Goal: Navigation & Orientation: Find specific page/section

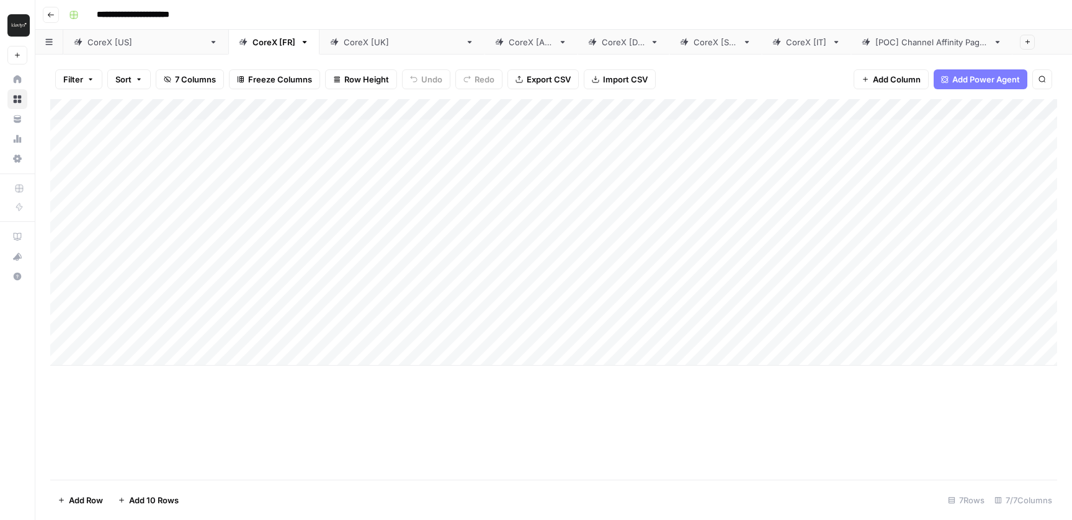
click at [5, 84] on nav "Home Browse Your Data Usage Settings" at bounding box center [17, 118] width 35 height 109
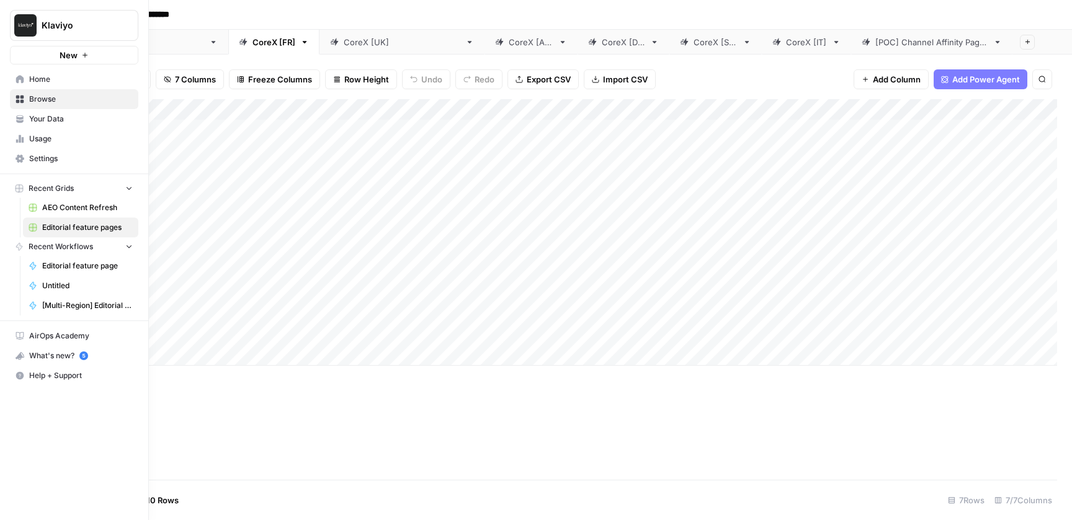
click at [30, 78] on span "Home" at bounding box center [81, 79] width 104 height 11
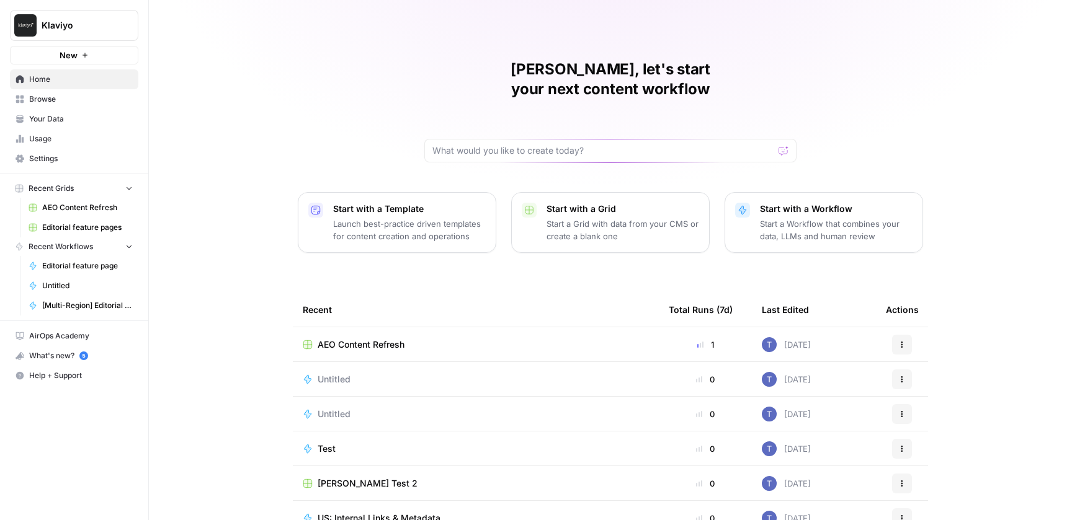
click at [51, 126] on link "Your Data" at bounding box center [74, 119] width 128 height 20
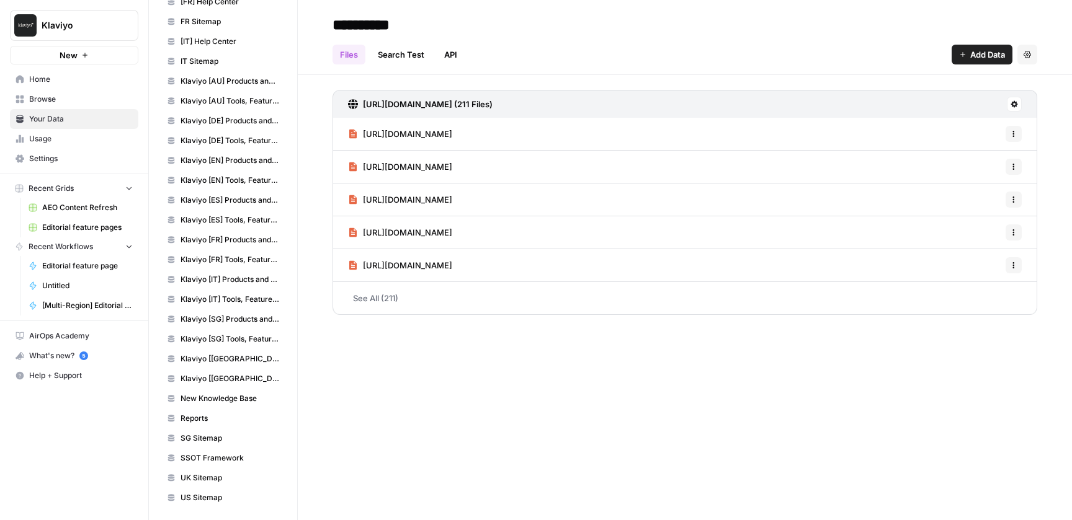
scroll to position [226, 0]
click at [244, 457] on span "SSOT Framework" at bounding box center [229, 455] width 99 height 11
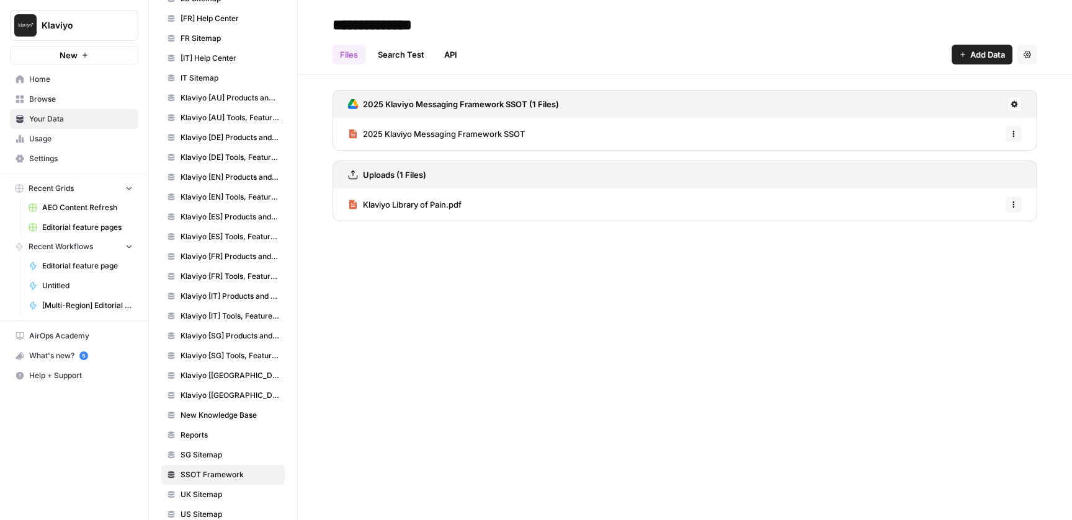
scroll to position [226, 0]
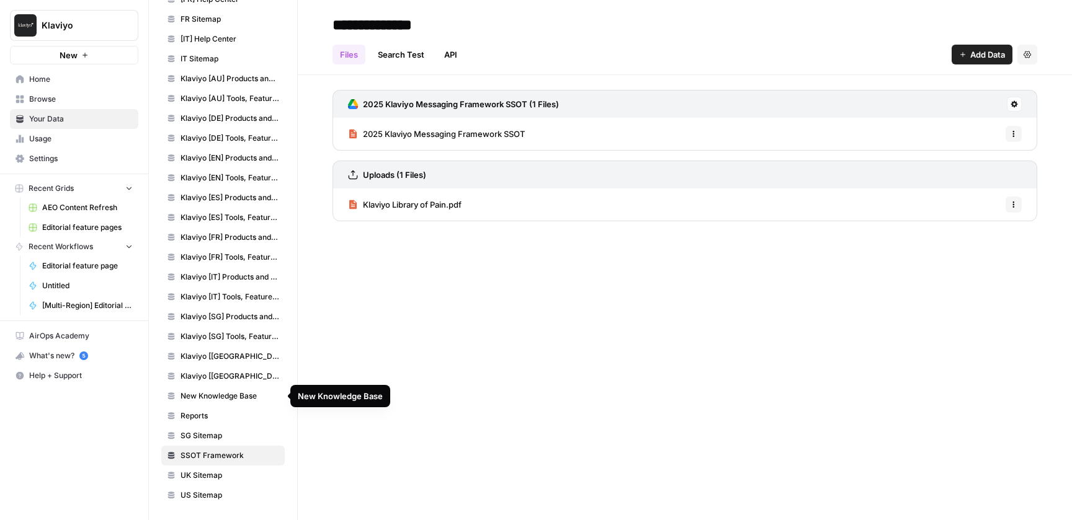
click at [256, 397] on span "New Knowledge Base" at bounding box center [229, 396] width 99 height 11
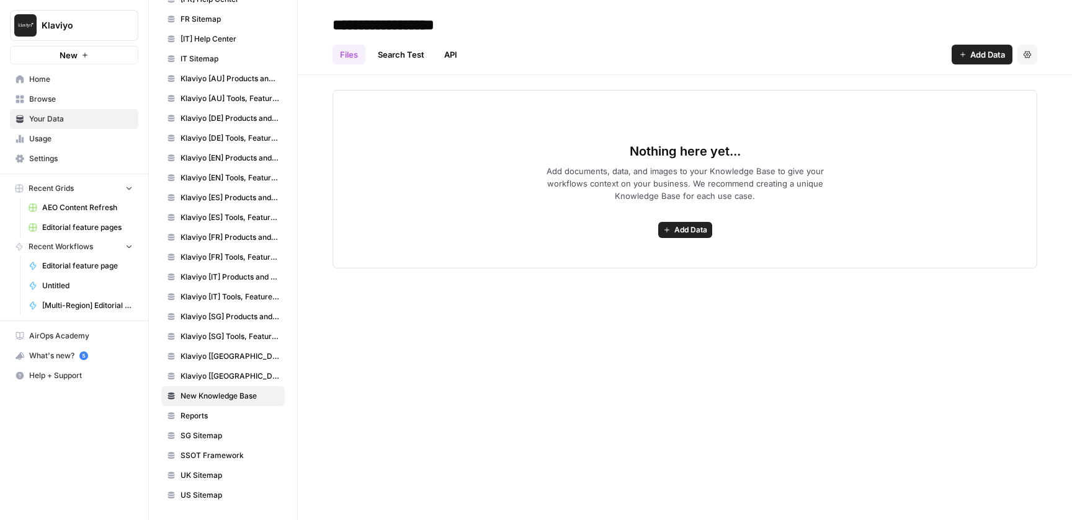
click at [231, 418] on span "Reports" at bounding box center [229, 416] width 99 height 11
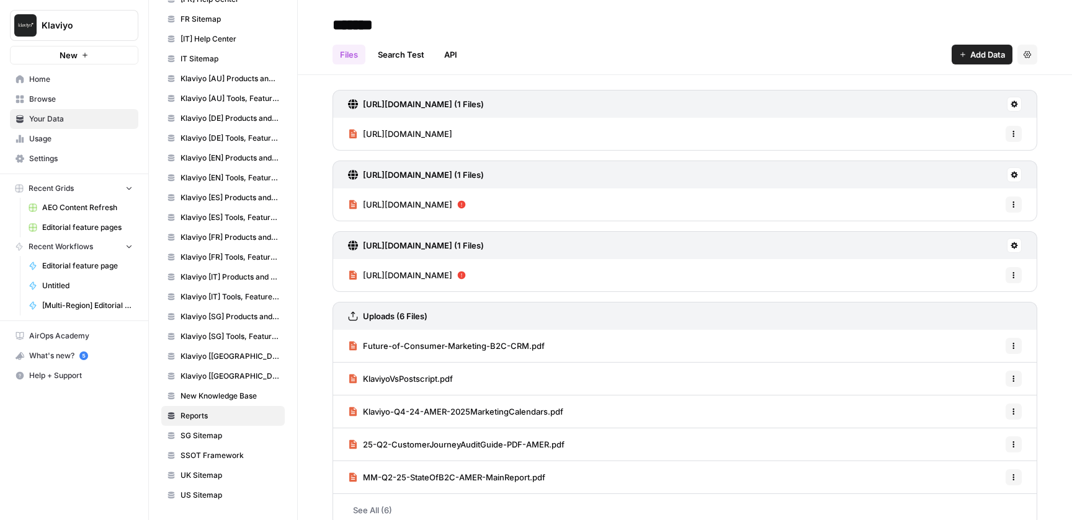
click at [1062, 149] on div "[URL][DOMAIN_NAME] (1 Files) [URL][DOMAIN_NAME] Options [URL][DOMAIN_NAME] (1 F…" at bounding box center [685, 306] width 774 height 462
